Goal: Find specific page/section: Find specific page/section

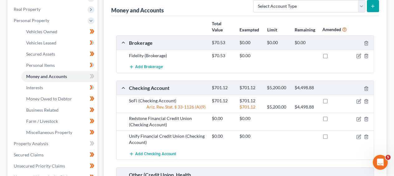
click at [393, 19] on div "[PERSON_NAME] Upgraded Case 2:25-bk-06313 Chapter Chapter 7 Status Filed Distri…" at bounding box center [197, 179] width 394 height 498
click at [392, 15] on div "[PERSON_NAME] Upgraded Case 2:25-bk-06313 Chapter Chapter 7 Status Filed Distri…" at bounding box center [197, 179] width 394 height 498
click at [394, 15] on div "[PERSON_NAME] Upgraded Case 2:25-bk-06313 Chapter Chapter 7 Status Filed Distri…" at bounding box center [197, 179] width 394 height 498
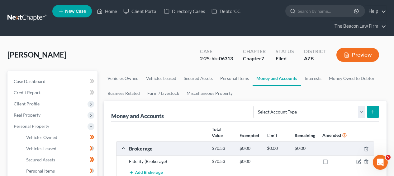
click at [26, 17] on link at bounding box center [27, 17] width 40 height 11
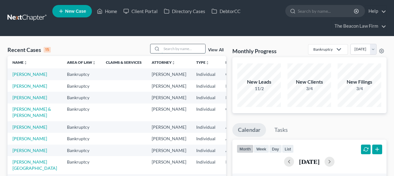
click at [195, 49] on input "search" at bounding box center [184, 48] width 44 height 9
type input "[PERSON_NAME]"
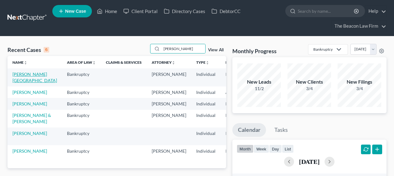
click at [17, 77] on link "Beck, Brittany" at bounding box center [34, 78] width 45 height 12
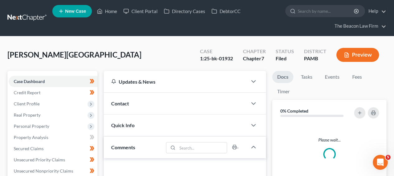
click at [229, 59] on div "1:25-bk-01932" at bounding box center [216, 58] width 33 height 7
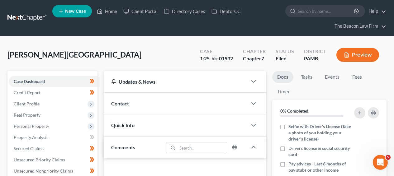
click at [229, 59] on div "1:25-bk-01932" at bounding box center [216, 58] width 33 height 7
